Goal: Navigation & Orientation: Go to known website

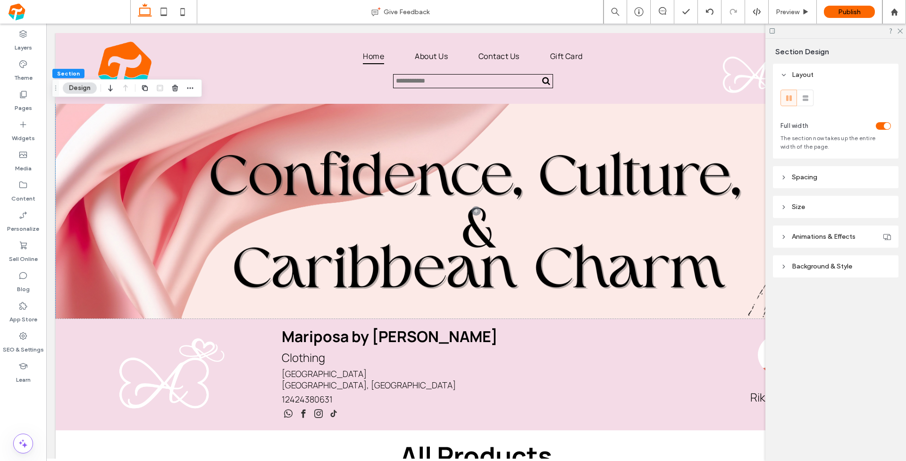
scroll to position [0, 6]
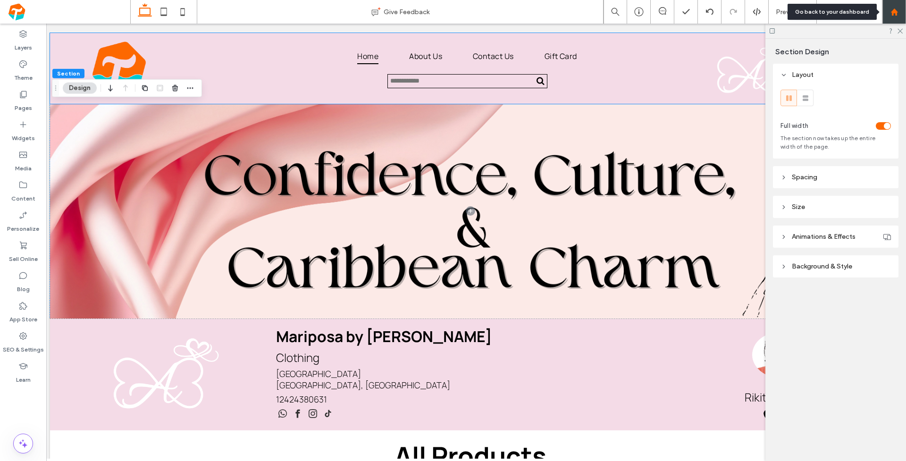
click at [892, 13] on icon at bounding box center [895, 12] width 8 height 8
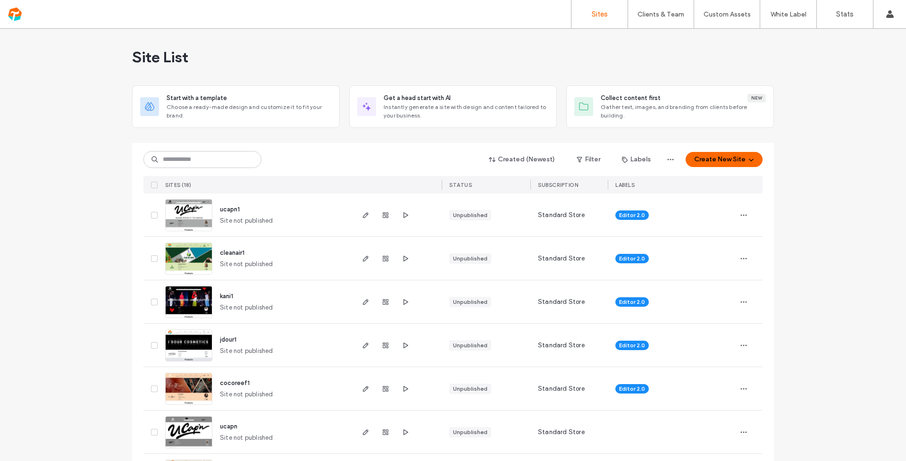
scroll to position [345, 0]
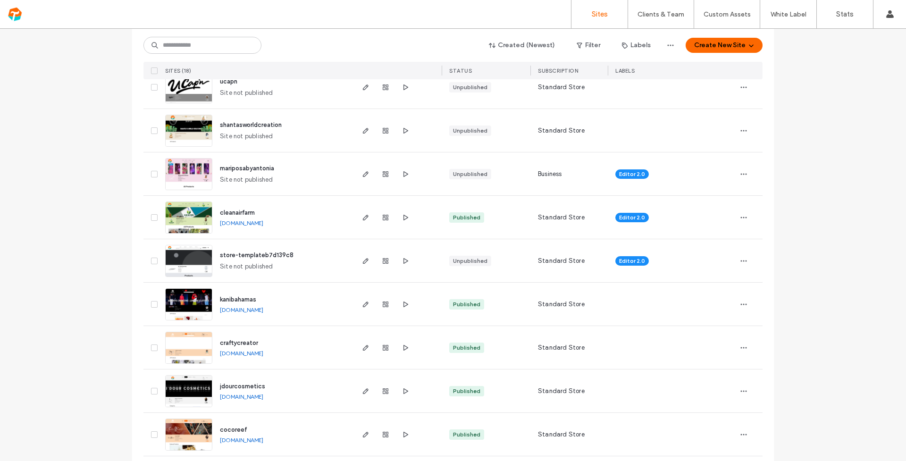
click at [242, 170] on span "mariposabyantonia" at bounding box center [247, 168] width 54 height 7
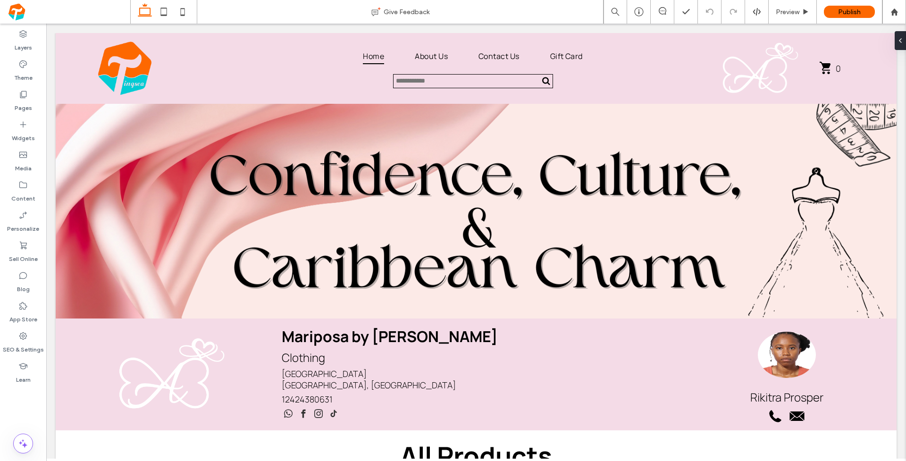
scroll to position [421, 0]
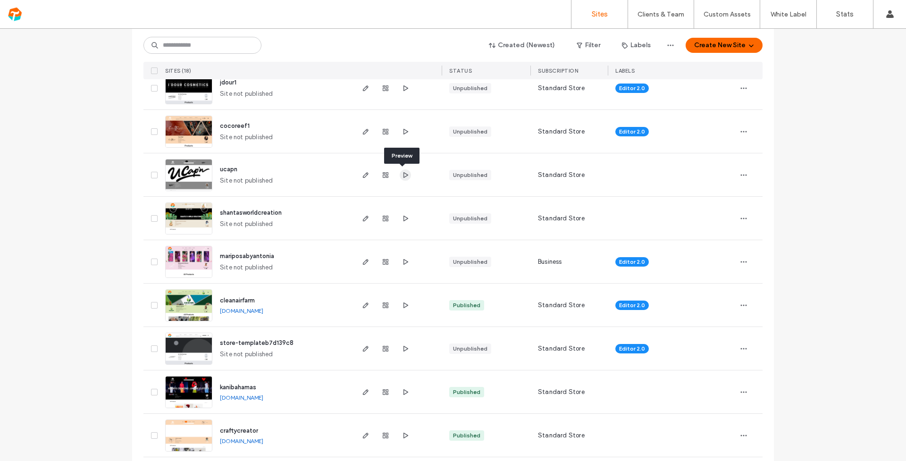
click at [402, 176] on icon "button" at bounding box center [406, 175] width 8 height 8
